Goal: Communication & Community: Answer question/provide support

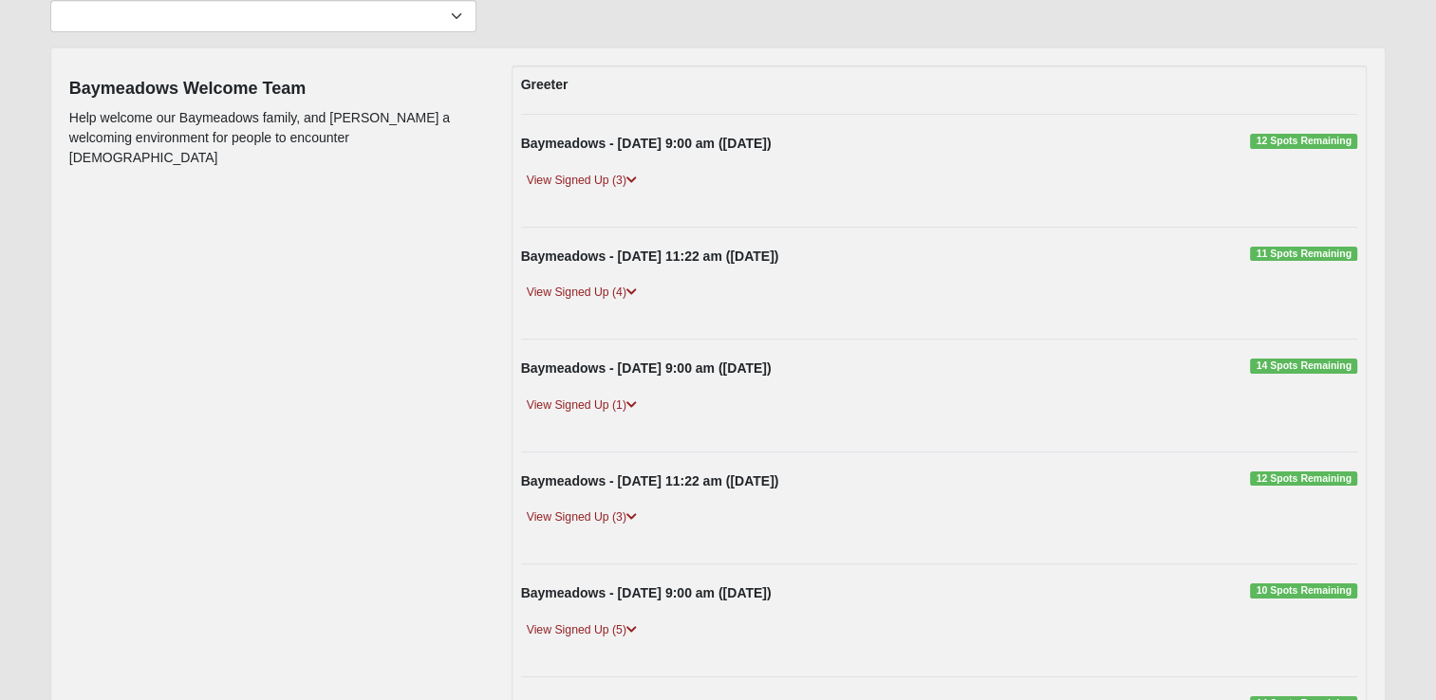
scroll to position [180, 0]
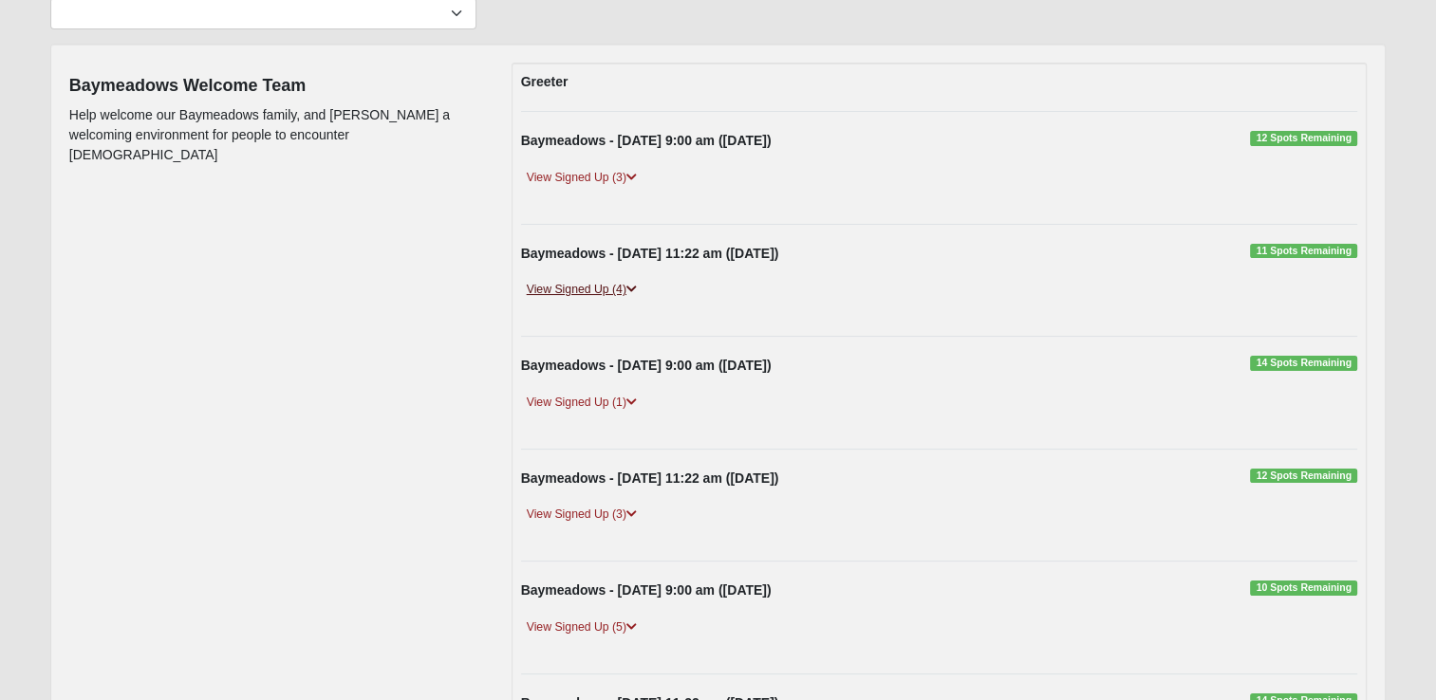
click at [588, 287] on link "View Signed Up (4)" at bounding box center [581, 290] width 121 height 20
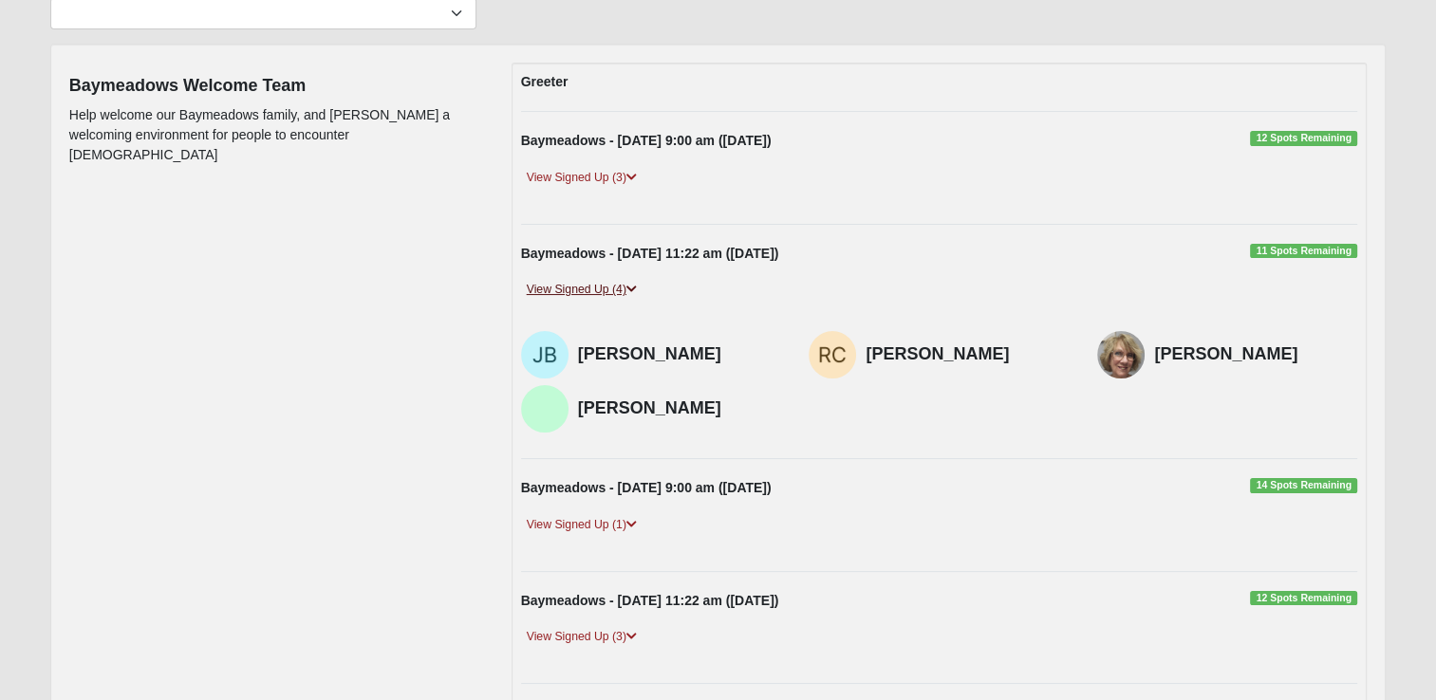
click at [586, 285] on link "View Signed Up (4)" at bounding box center [581, 290] width 121 height 20
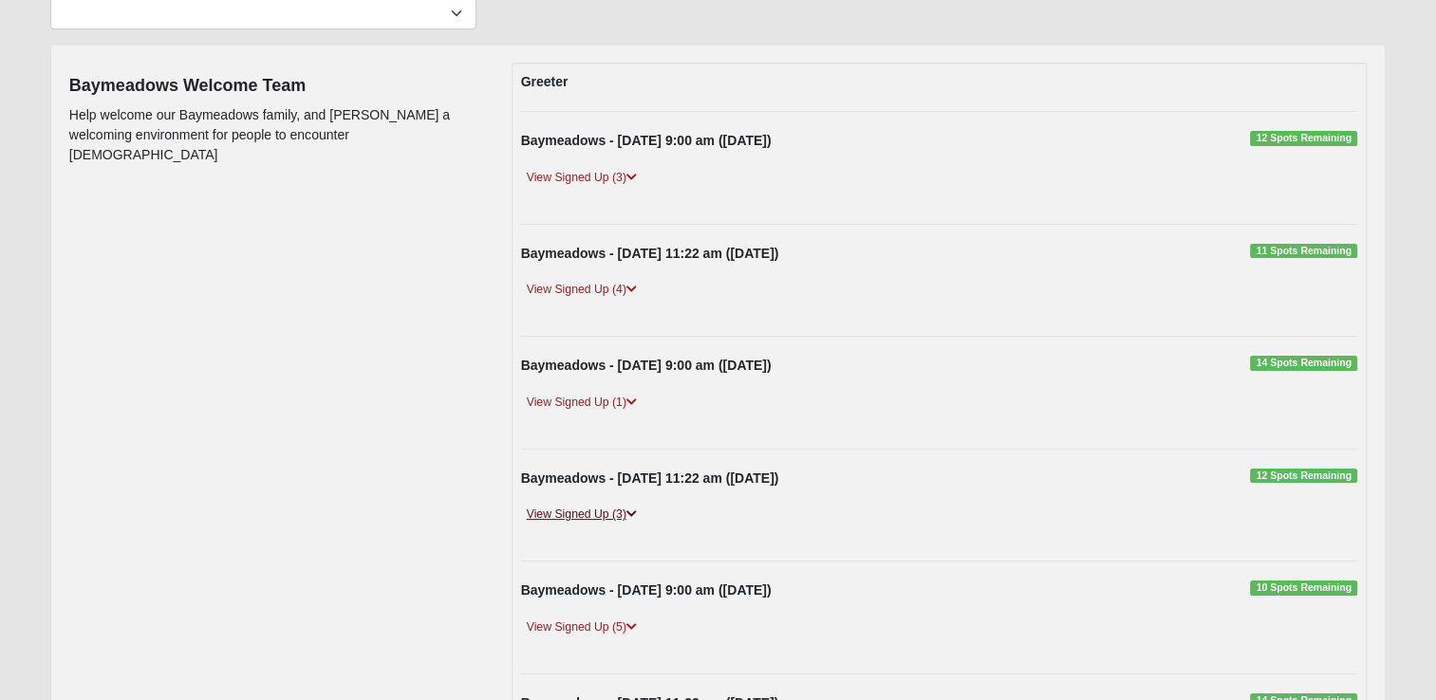
click at [595, 505] on link "View Signed Up (3)" at bounding box center [581, 515] width 121 height 20
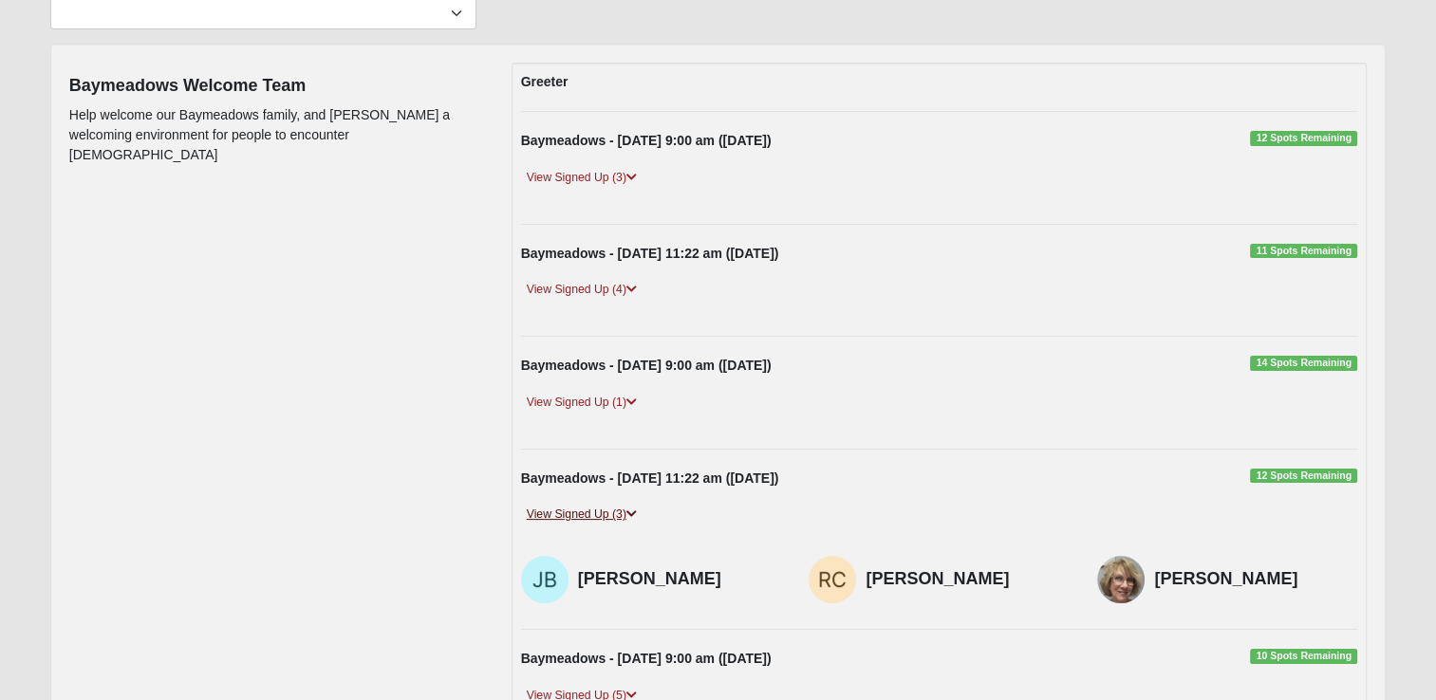
click at [596, 509] on link "View Signed Up (3)" at bounding box center [581, 515] width 121 height 20
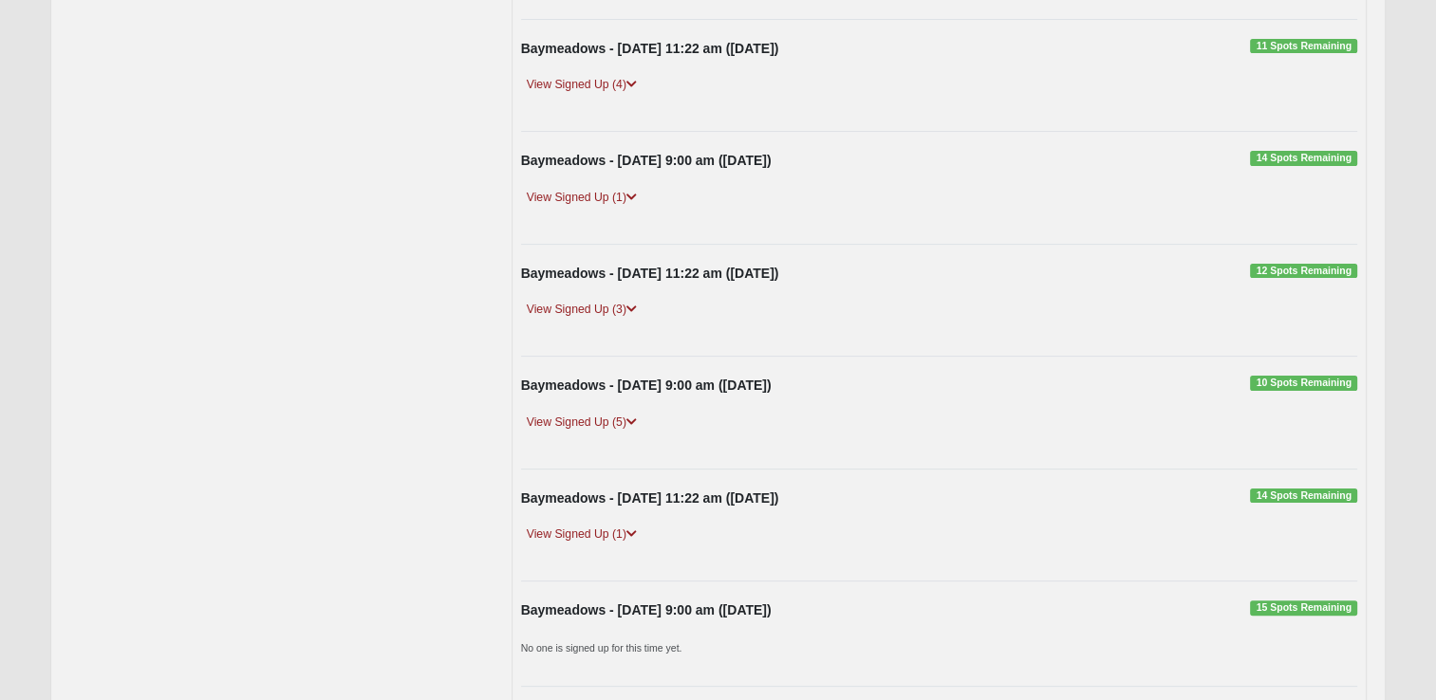
scroll to position [409, 0]
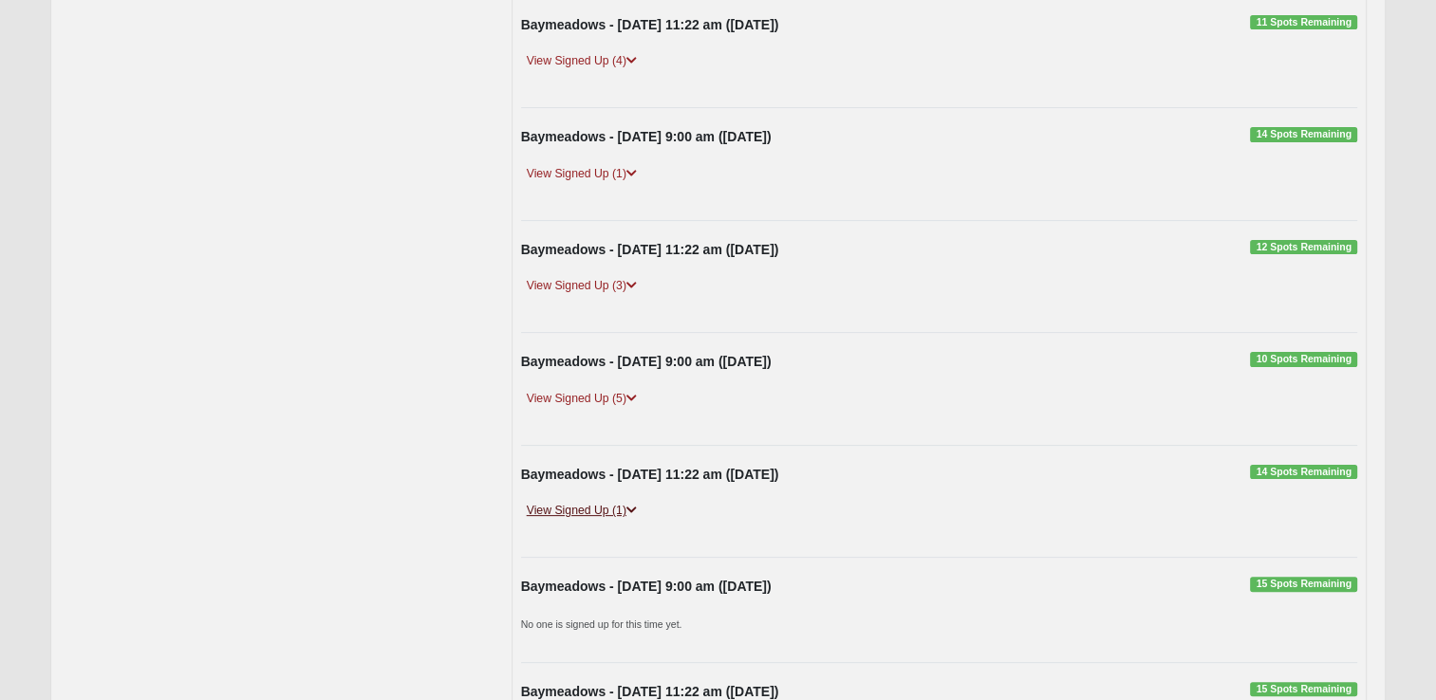
click at [596, 505] on link "View Signed Up (1)" at bounding box center [581, 511] width 121 height 20
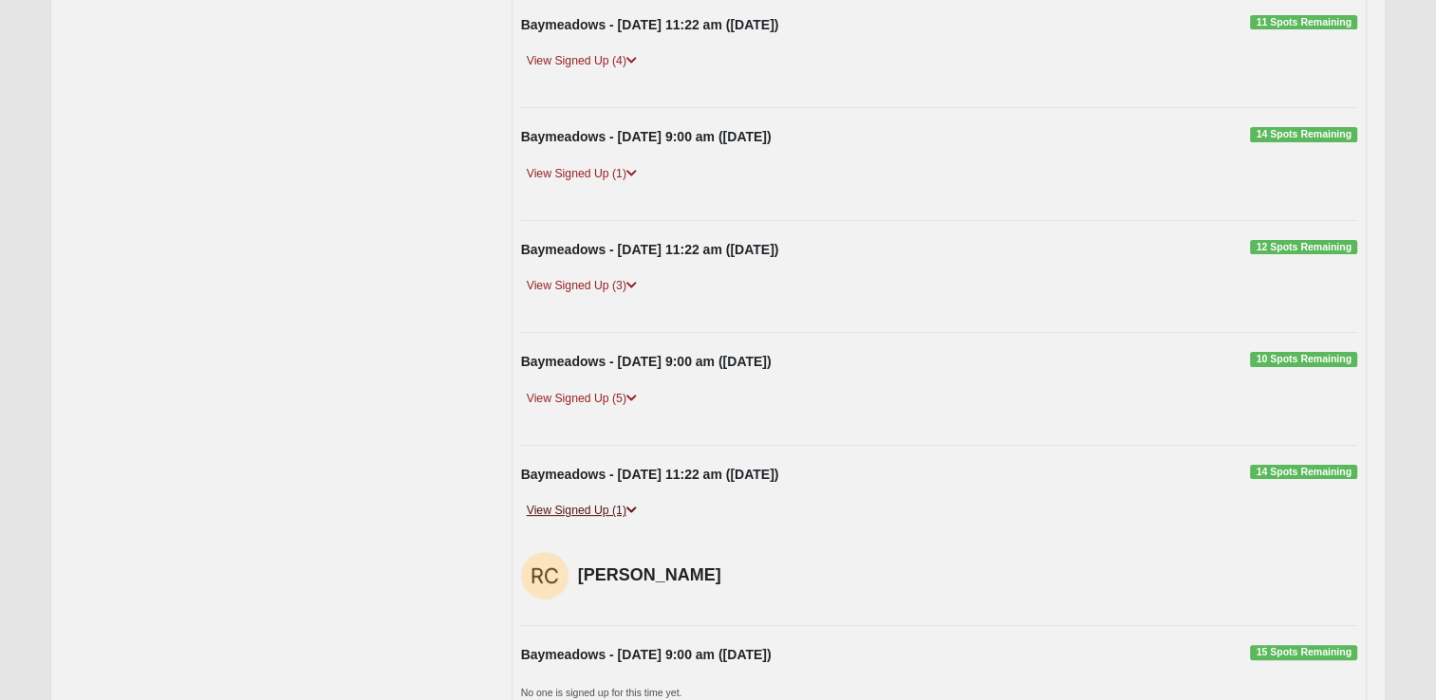
click at [596, 505] on link "View Signed Up (1)" at bounding box center [581, 511] width 121 height 20
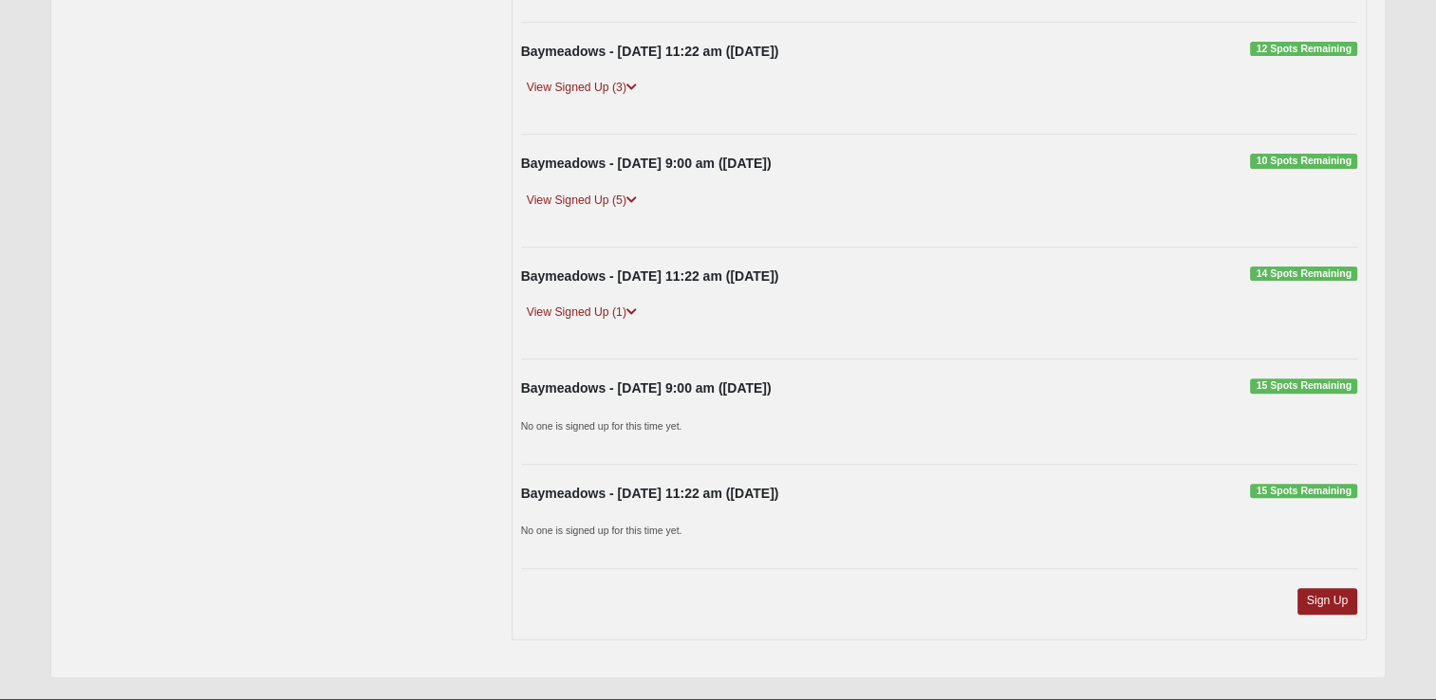
scroll to position [649, 0]
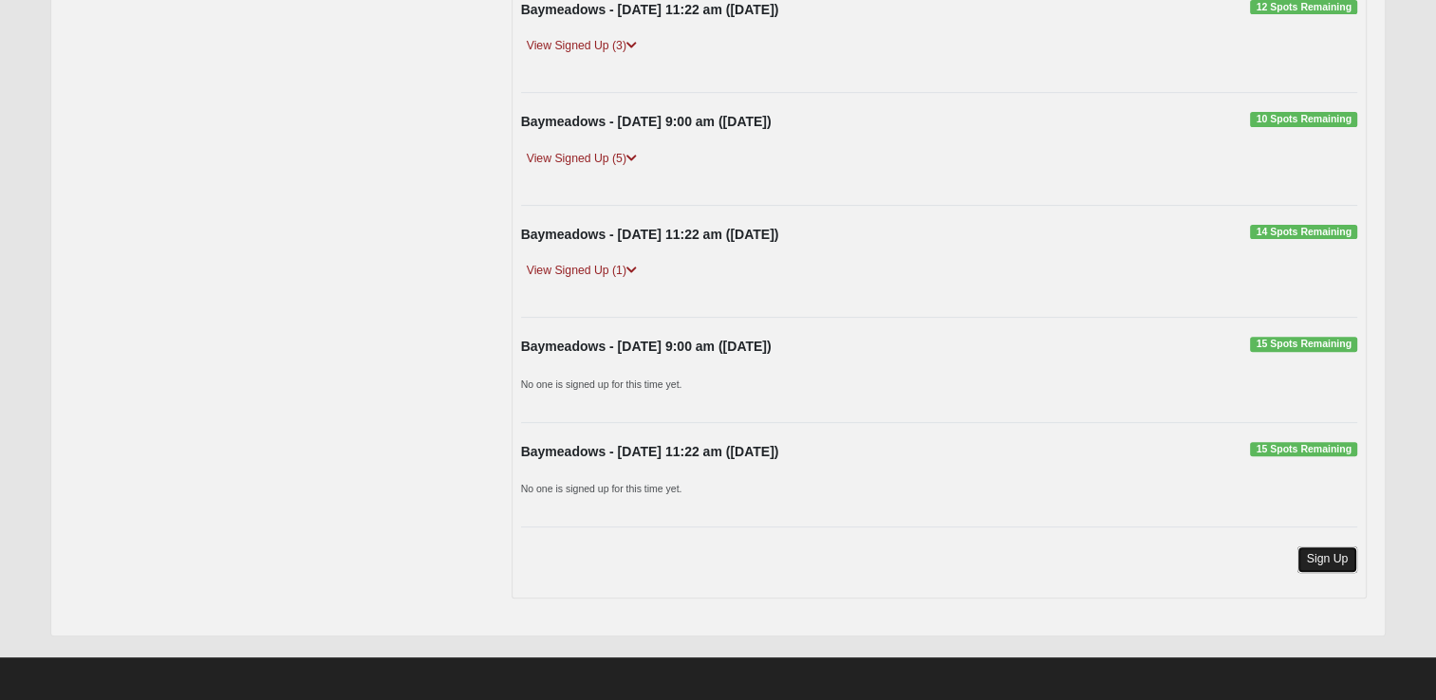
click at [1316, 553] on link "Sign Up" at bounding box center [1327, 560] width 61 height 26
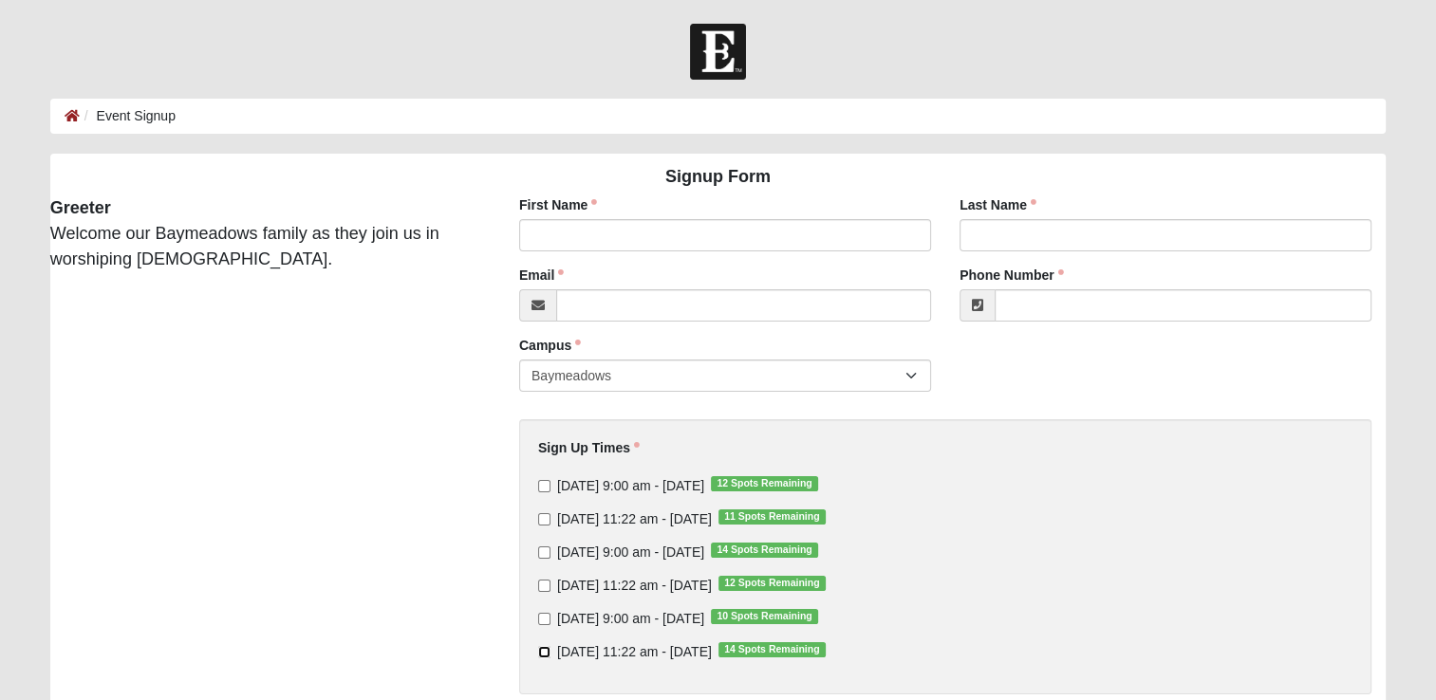
click at [543, 651] on input "Sunday 11:22 am - Oct 19 2025 14 Spots Remaining" at bounding box center [544, 652] width 12 height 12
checkbox input "true"
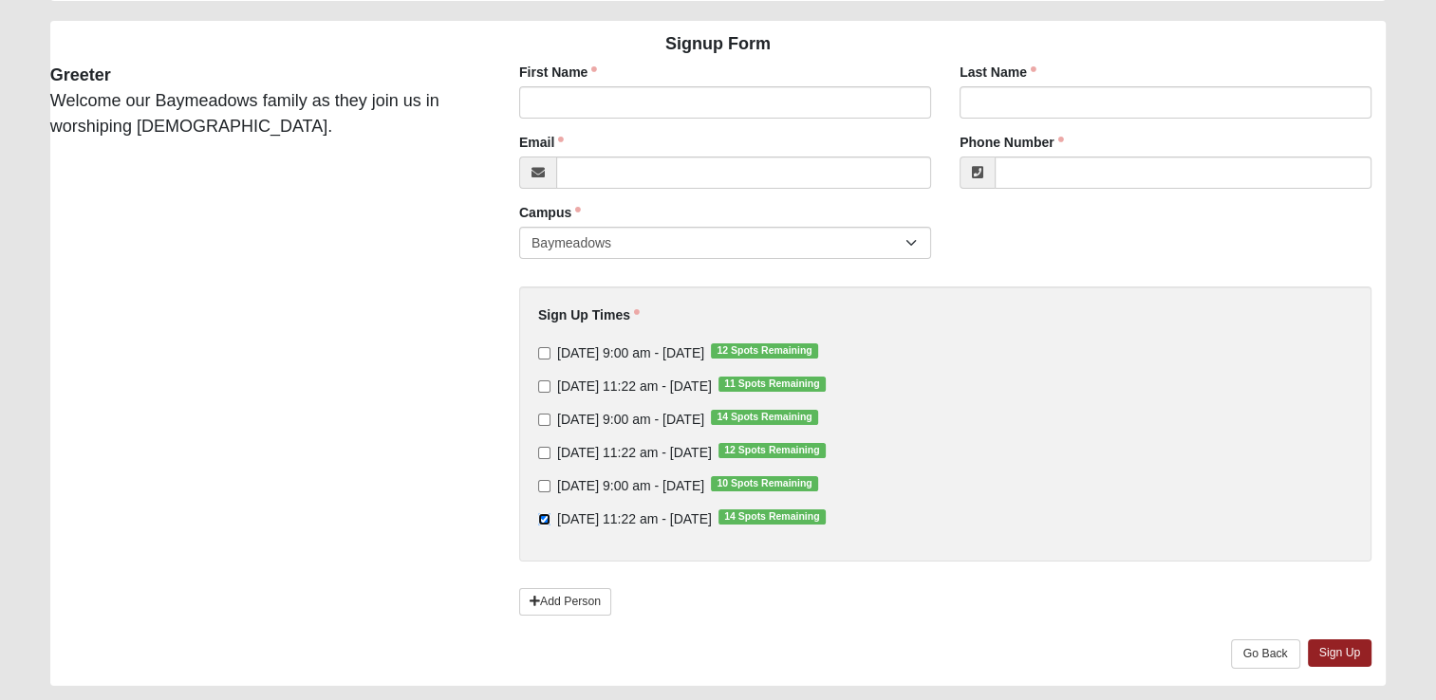
scroll to position [141, 0]
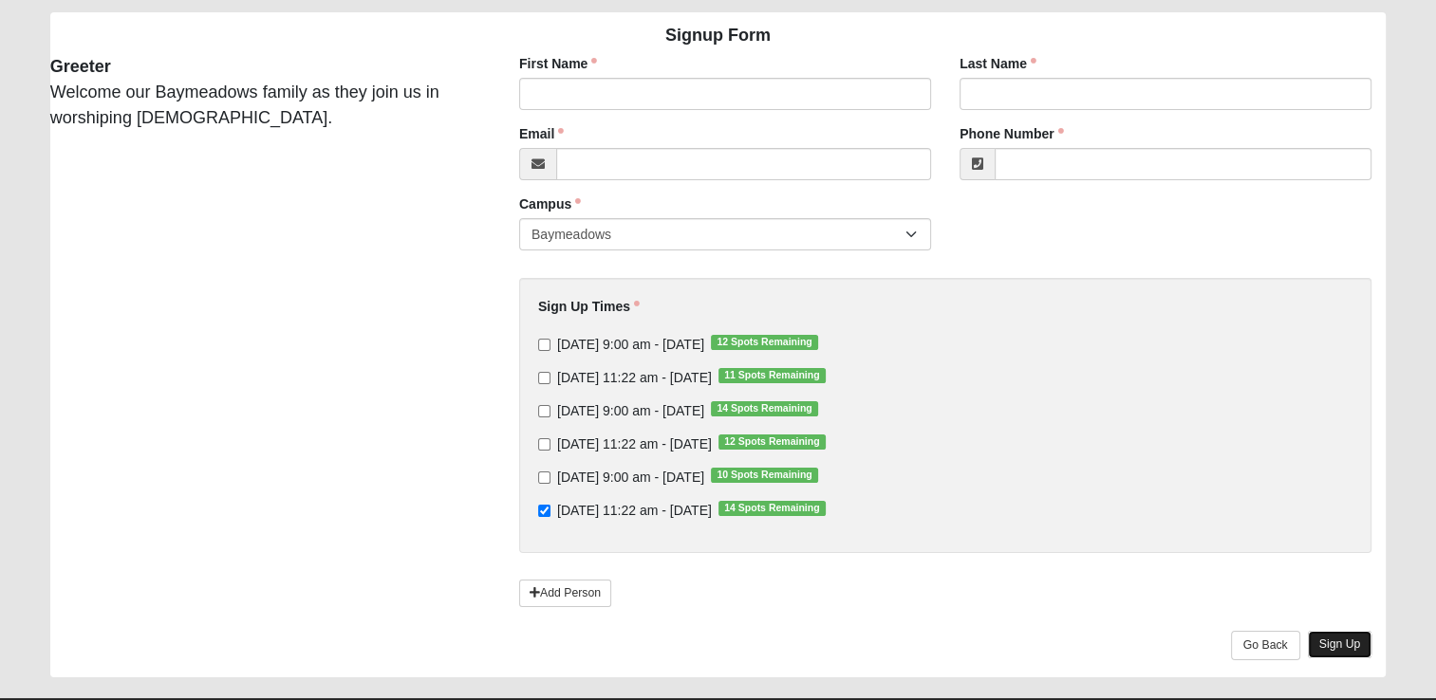
click at [1333, 639] on link "Sign Up" at bounding box center [1340, 645] width 65 height 28
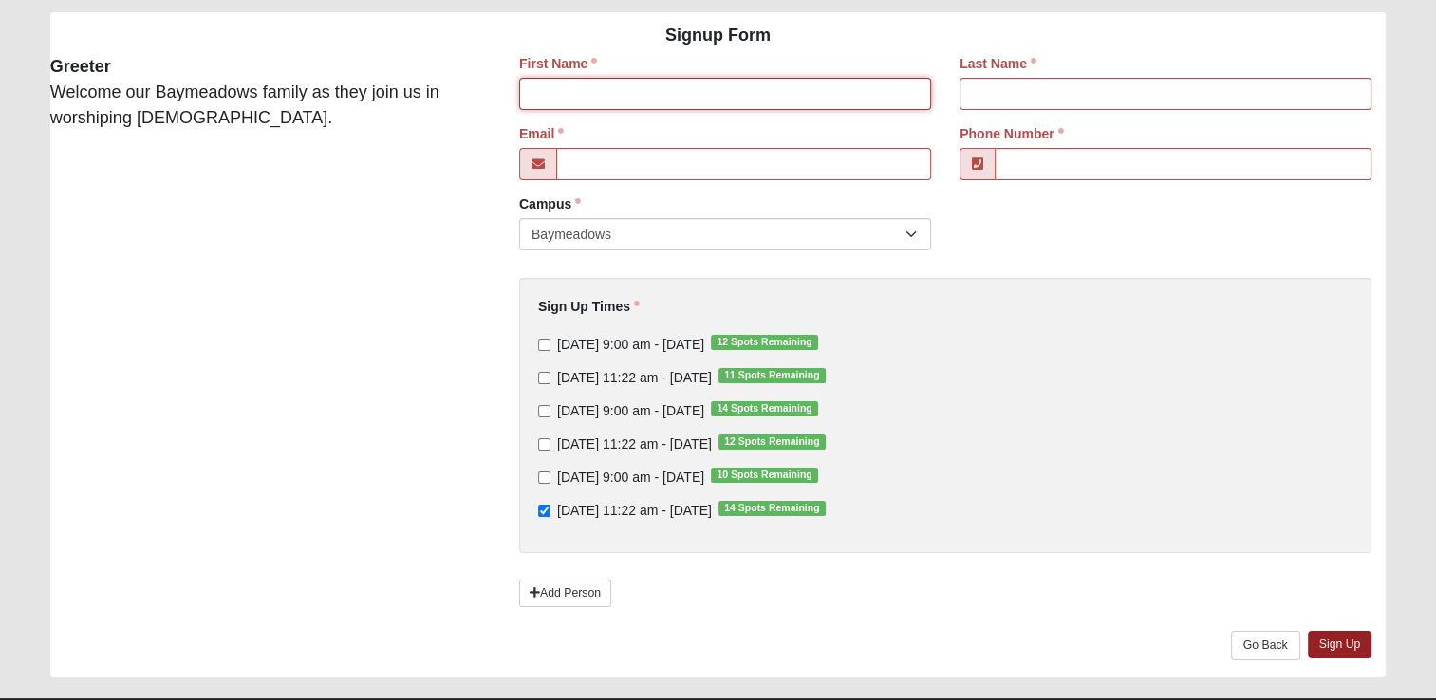
click at [583, 99] on input "First Name" at bounding box center [725, 94] width 412 height 32
type input "Judy"
type input "Boyle"
type input "[EMAIL_ADDRESS][DOMAIN_NAME]"
type input "(904) 502-4231"
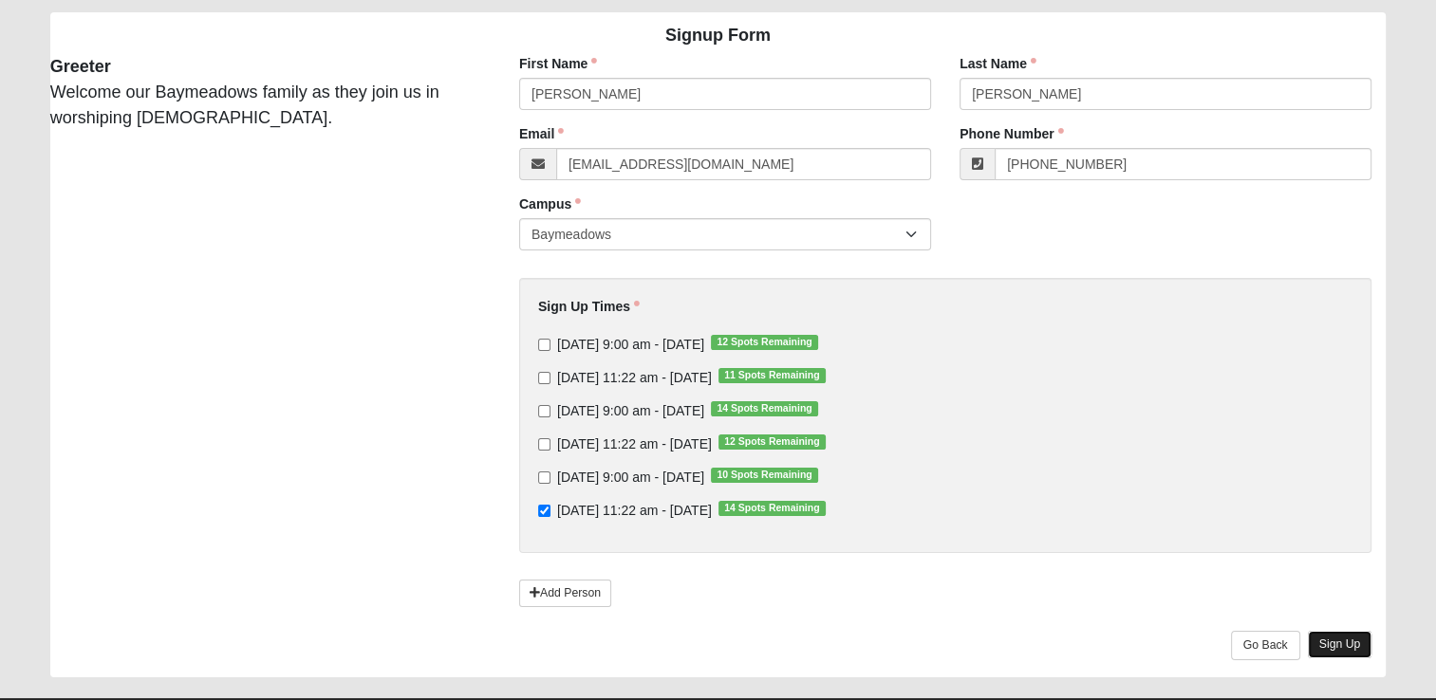
click at [1333, 642] on link "Sign Up" at bounding box center [1340, 645] width 65 height 28
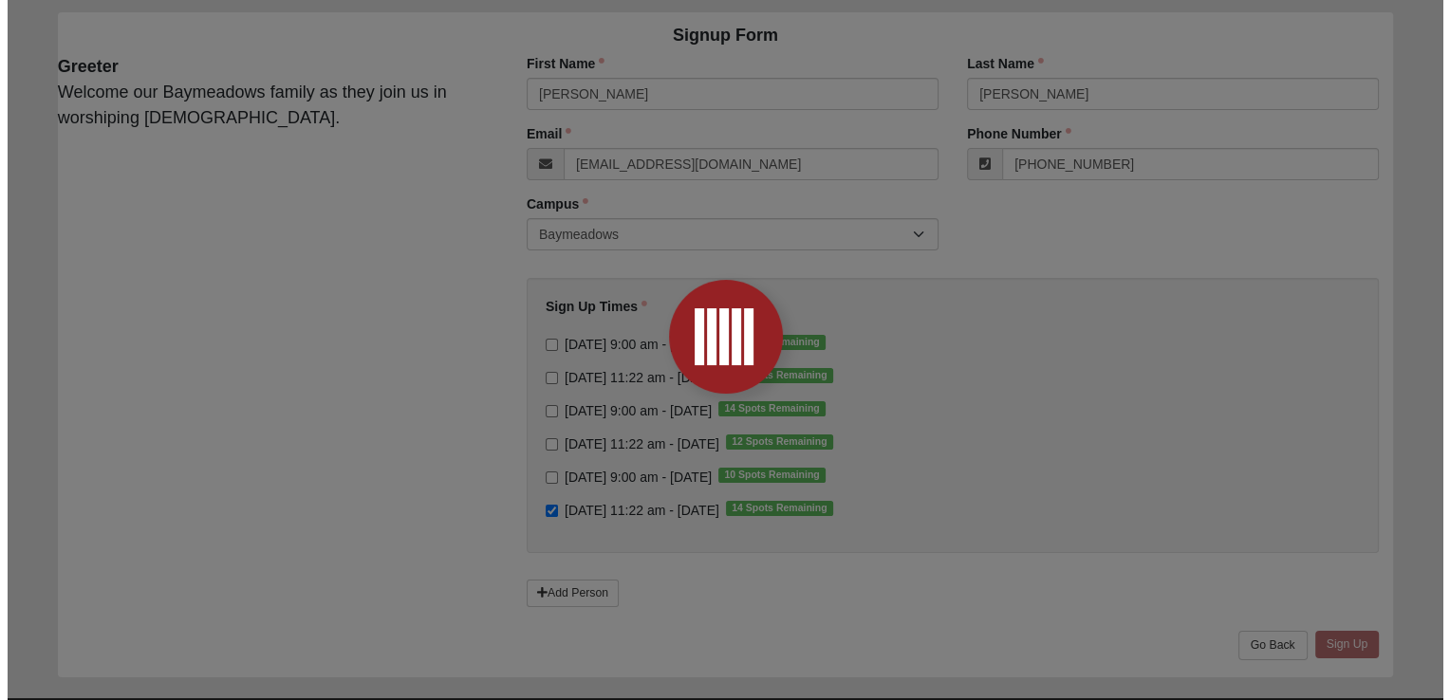
scroll to position [0, 0]
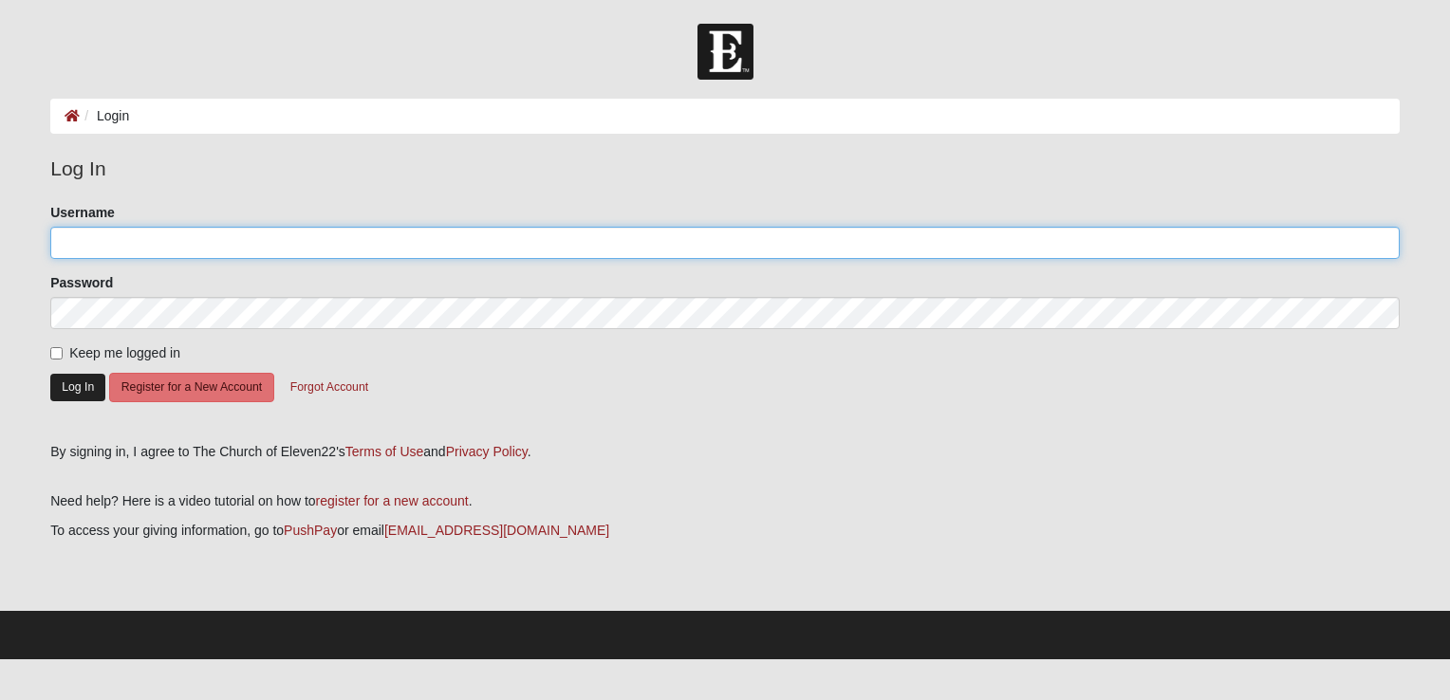
type input "[EMAIL_ADDRESS][DOMAIN_NAME]"
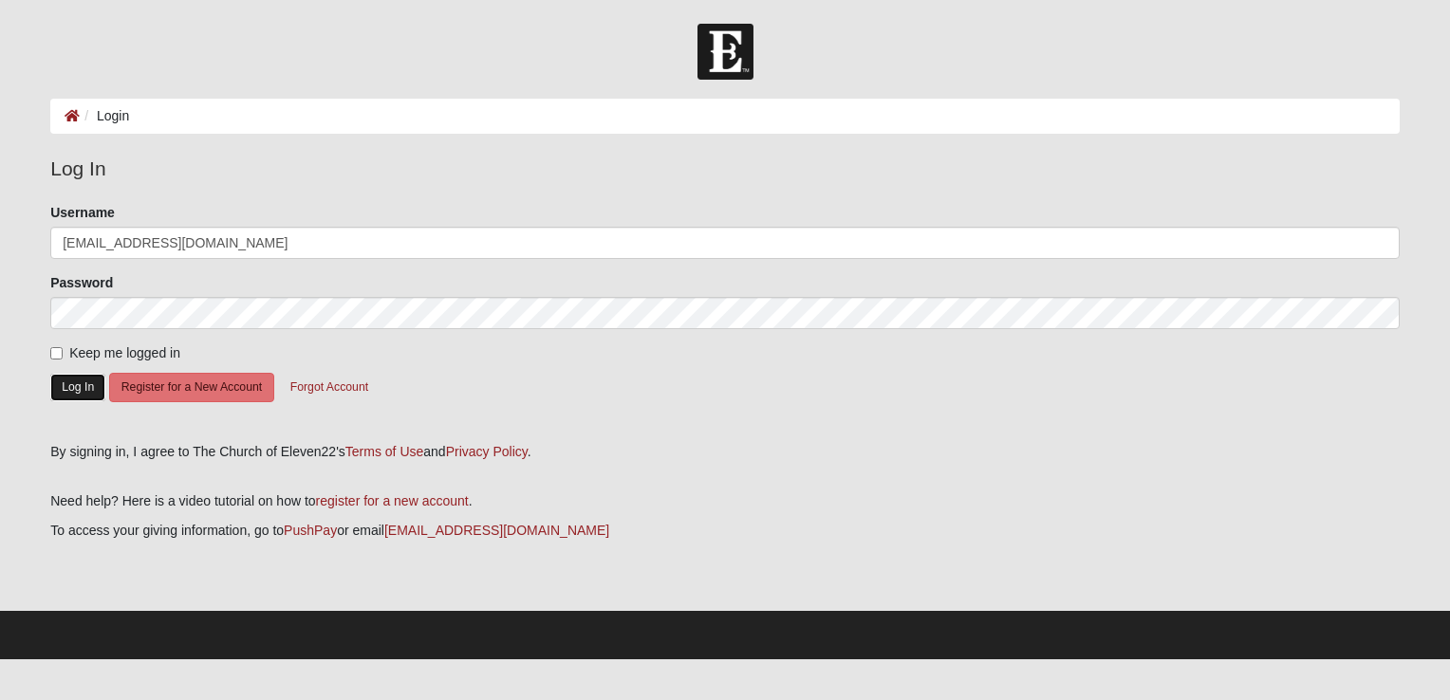
click at [70, 382] on button "Log In" at bounding box center [77, 388] width 55 height 28
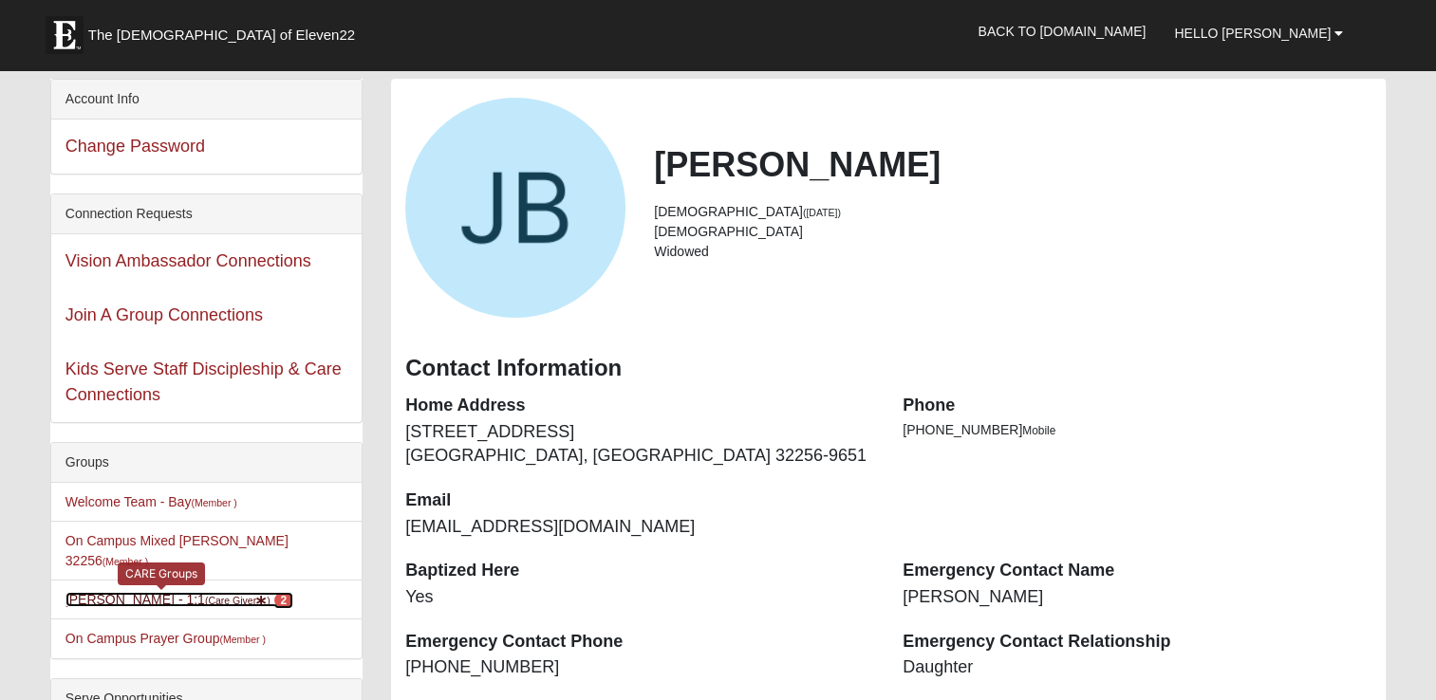
click at [274, 592] on span "2" at bounding box center [284, 600] width 20 height 17
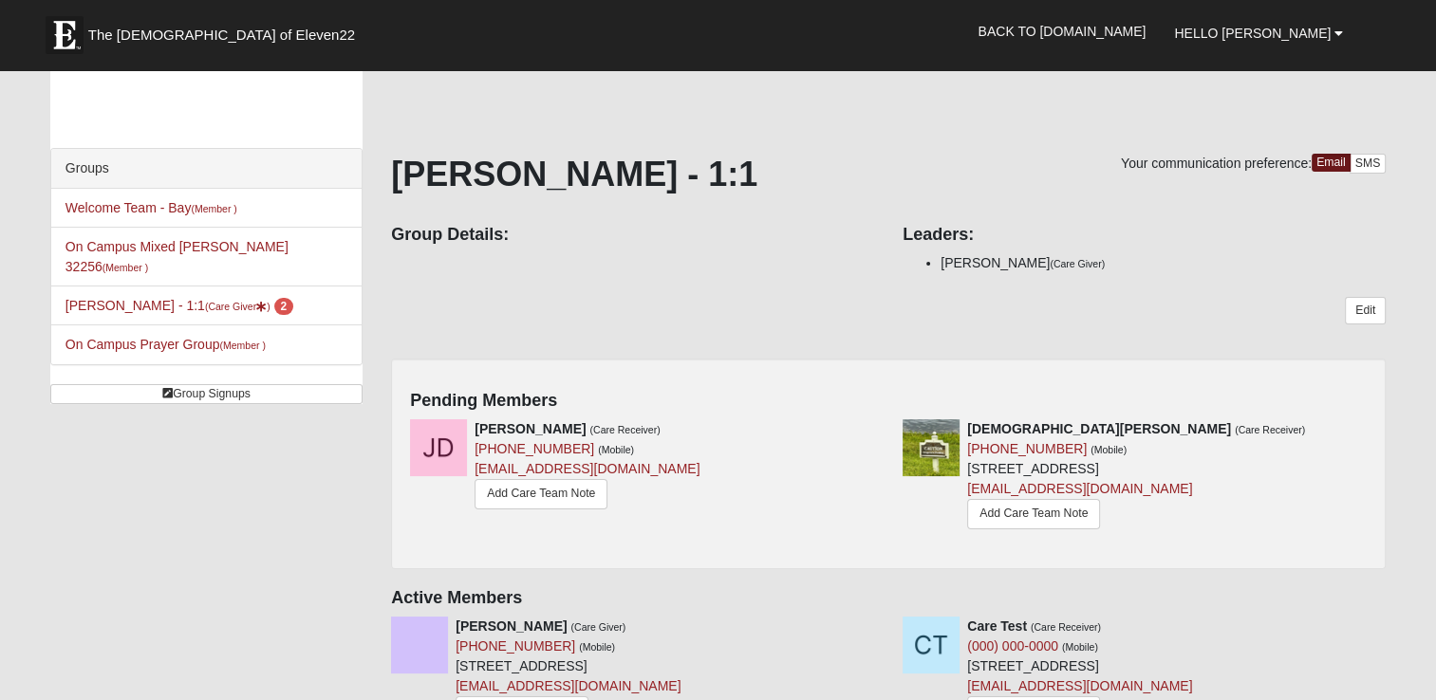
scroll to position [35, 0]
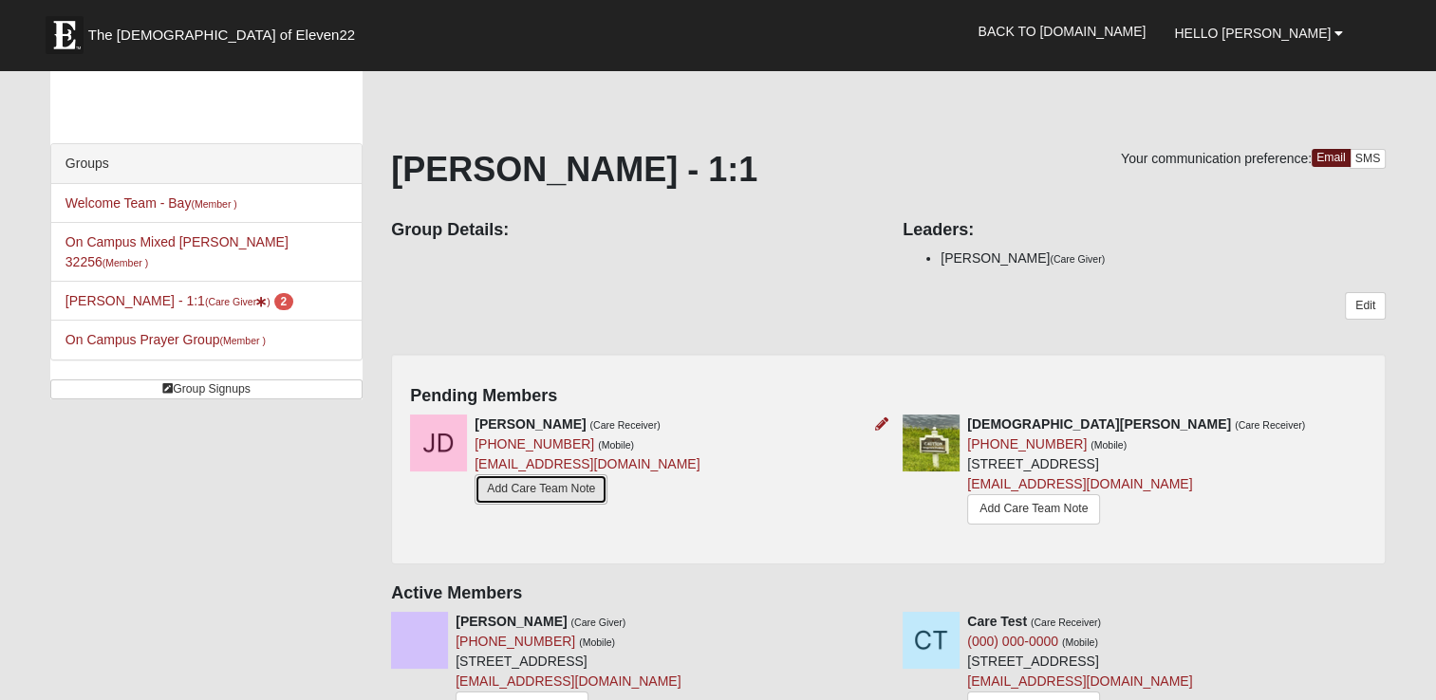
click at [536, 482] on link "Add Care Team Note" at bounding box center [541, 489] width 133 height 29
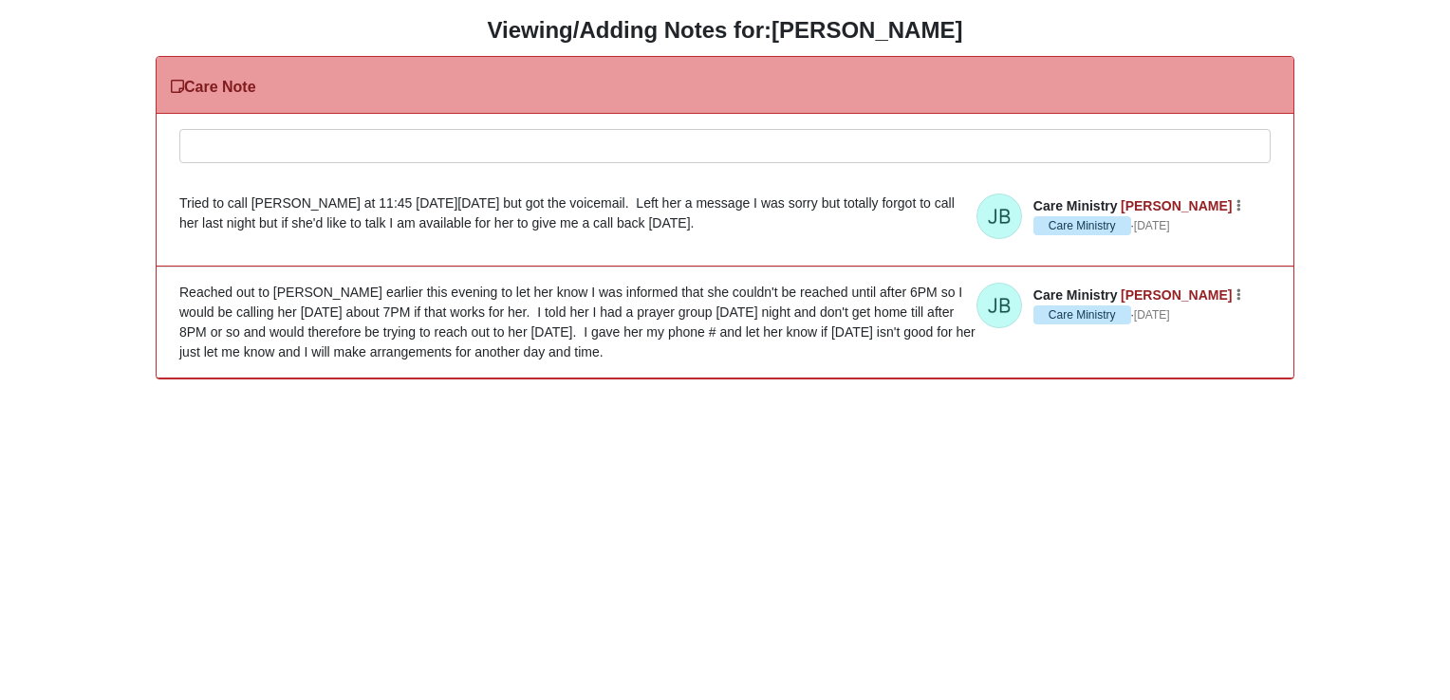
click at [194, 150] on div at bounding box center [724, 172] width 1089 height 84
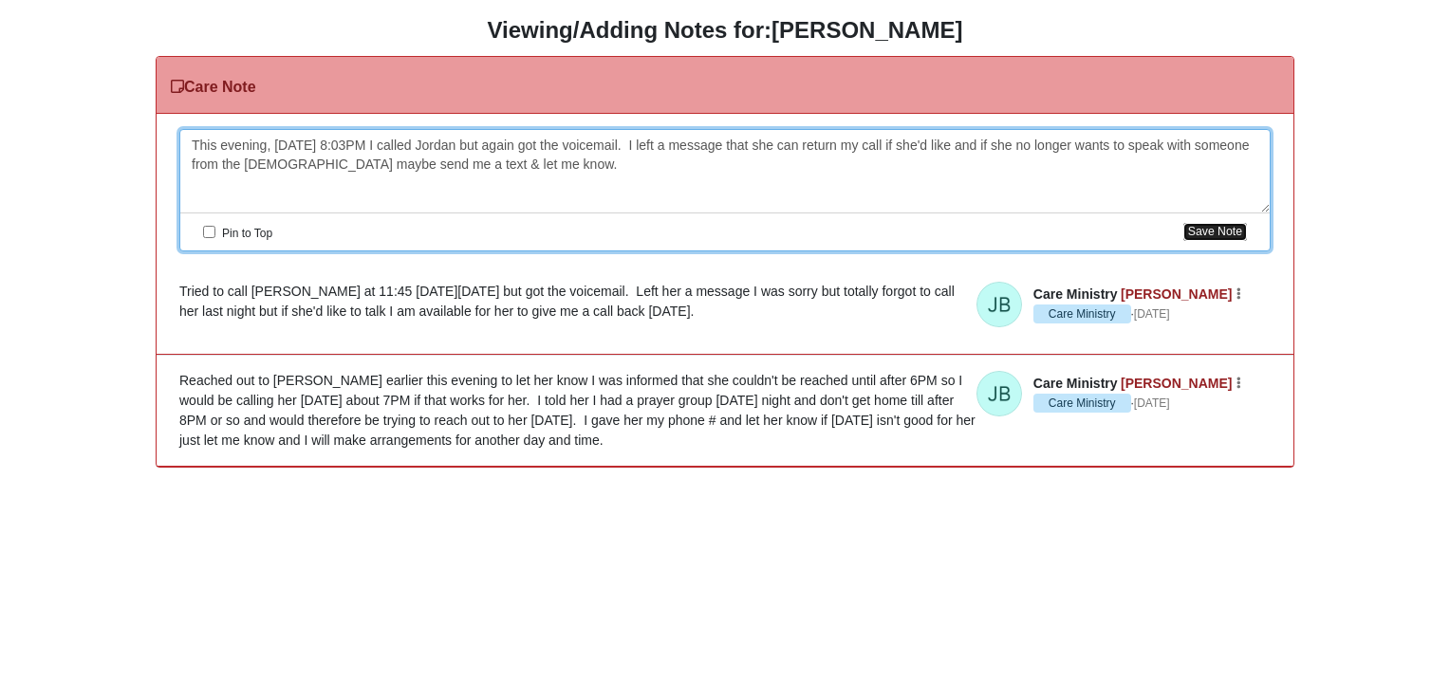
click at [1199, 225] on button "Save Note" at bounding box center [1215, 232] width 64 height 18
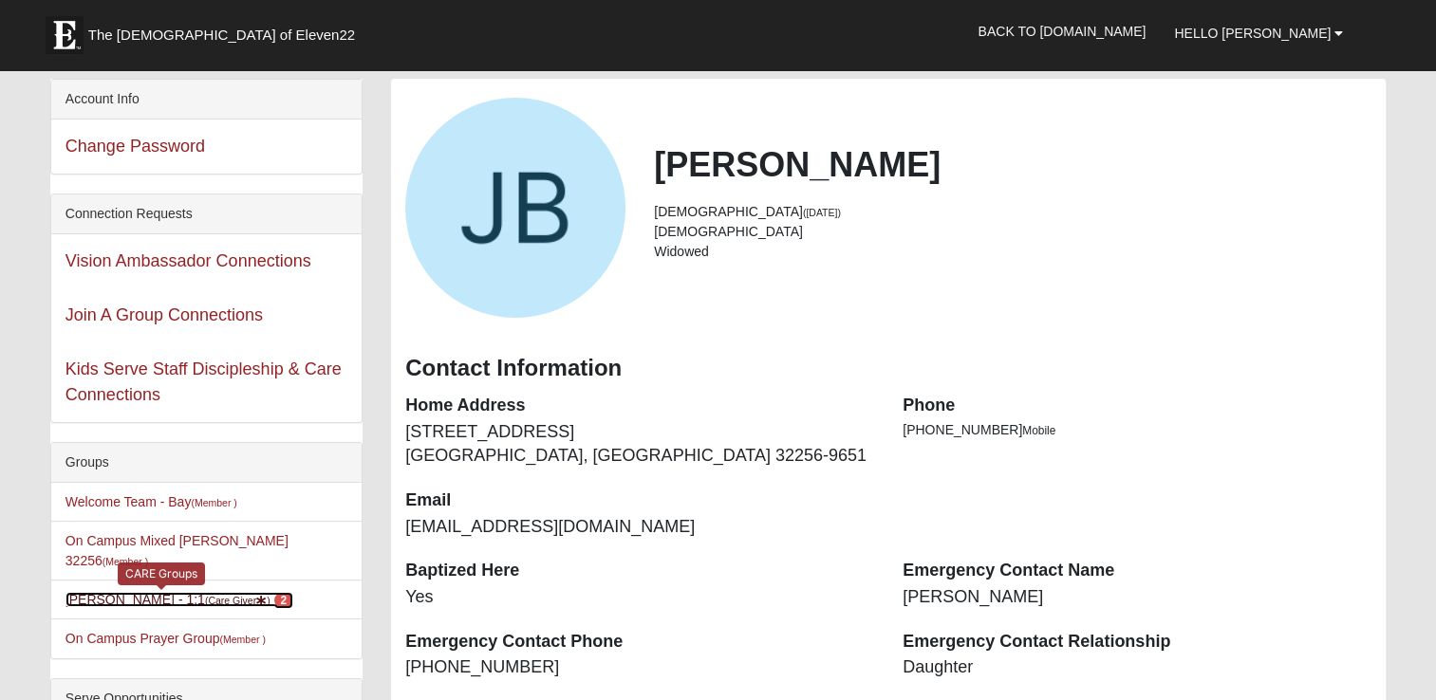
click at [274, 592] on span "2" at bounding box center [284, 600] width 20 height 17
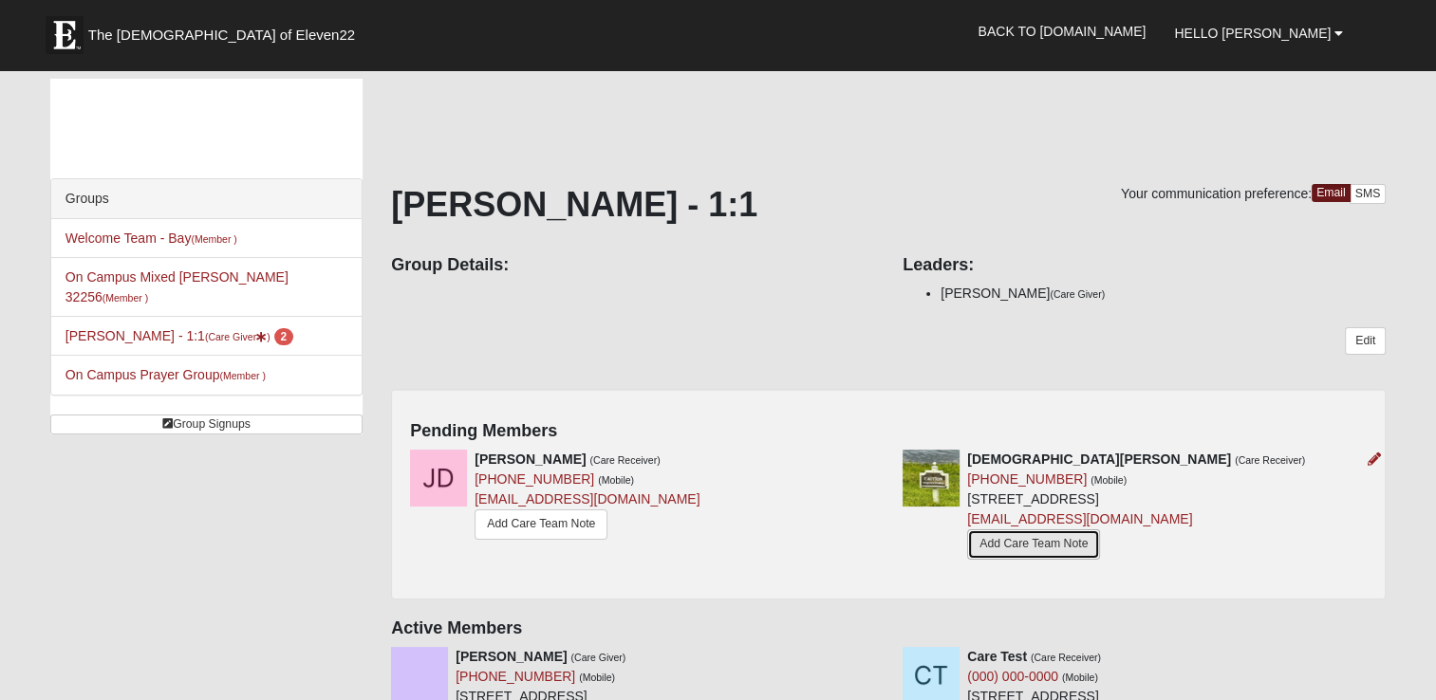
click at [1051, 540] on link "Add Care Team Note" at bounding box center [1033, 544] width 133 height 29
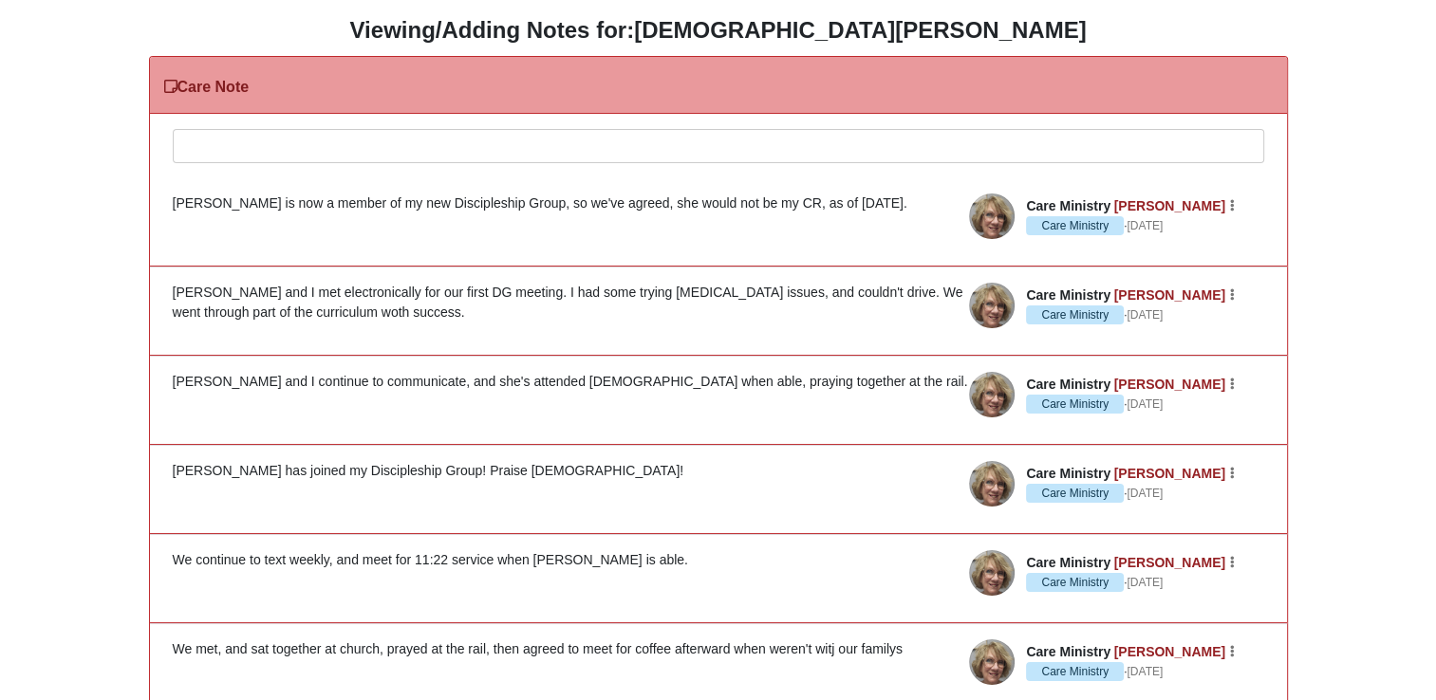
click at [200, 145] on div at bounding box center [718, 172] width 1089 height 84
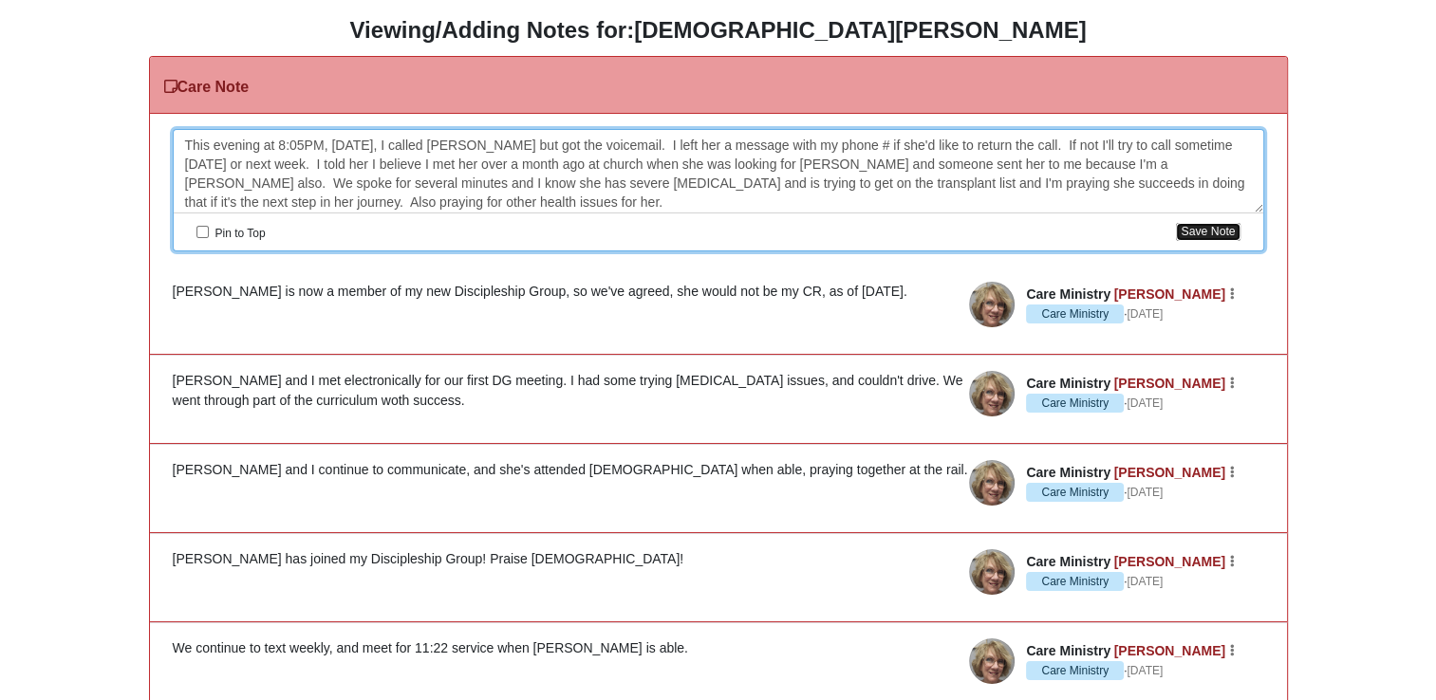
click at [1211, 230] on button "Save Note" at bounding box center [1208, 232] width 64 height 18
